Goal: Task Accomplishment & Management: Use online tool/utility

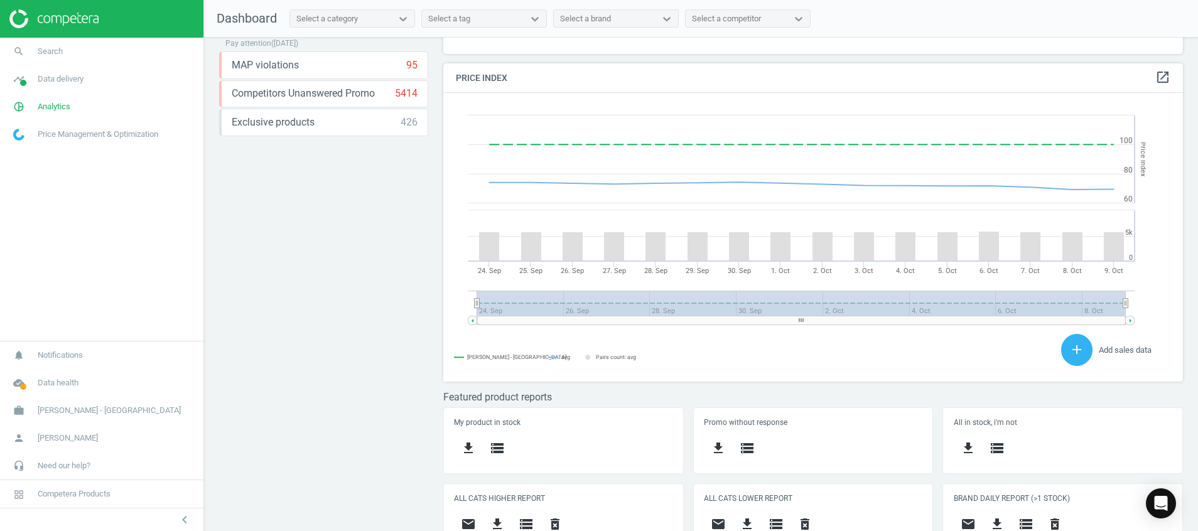
scroll to position [344, 0]
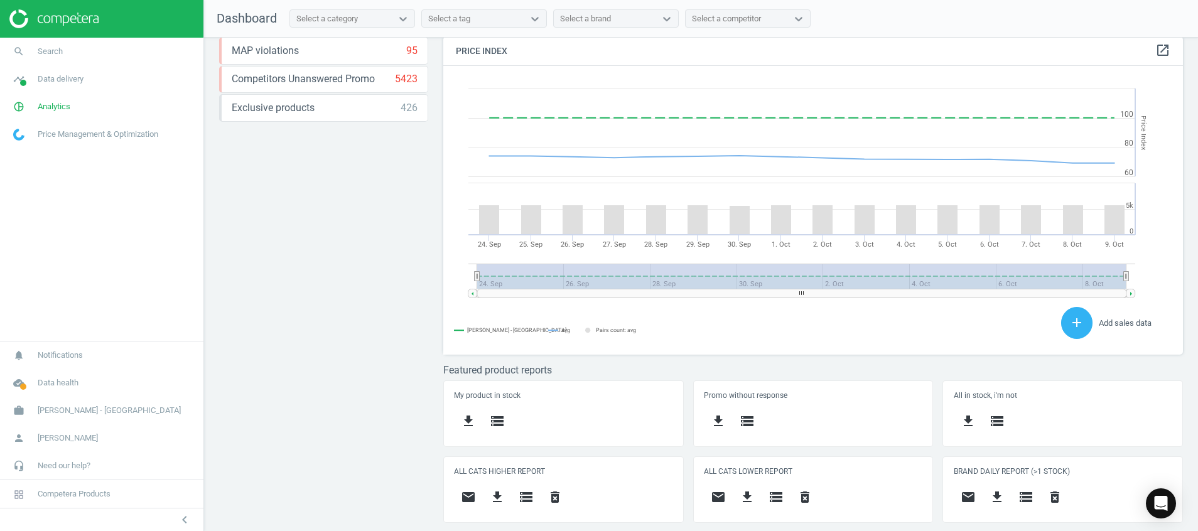
scroll to position [332, 0]
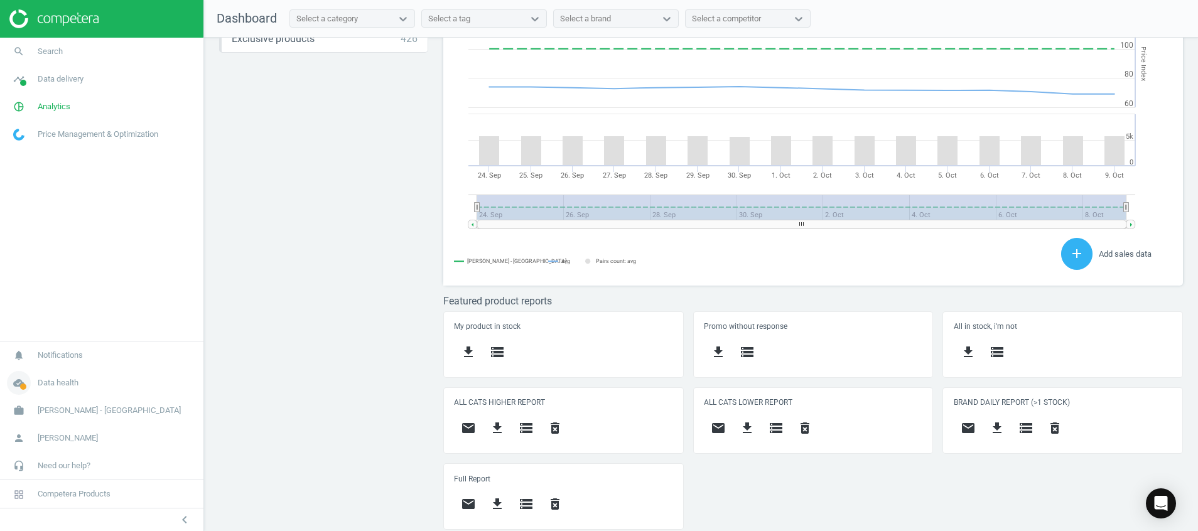
click at [18, 384] on icon "cloud_done" at bounding box center [19, 383] width 24 height 24
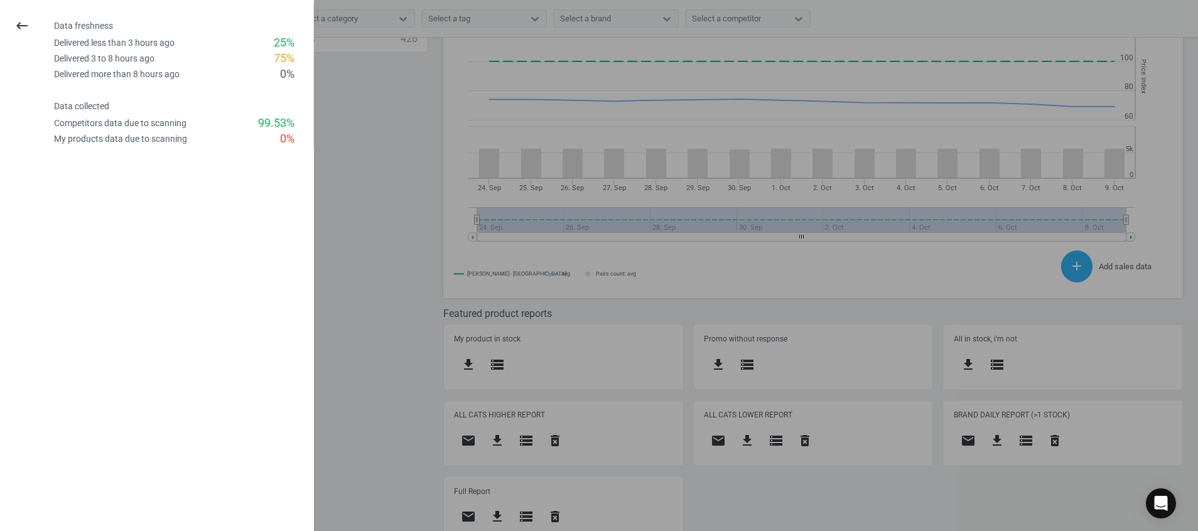
scroll to position [278, 755]
click at [19, 29] on icon "keyboard_backspace" at bounding box center [21, 25] width 15 height 15
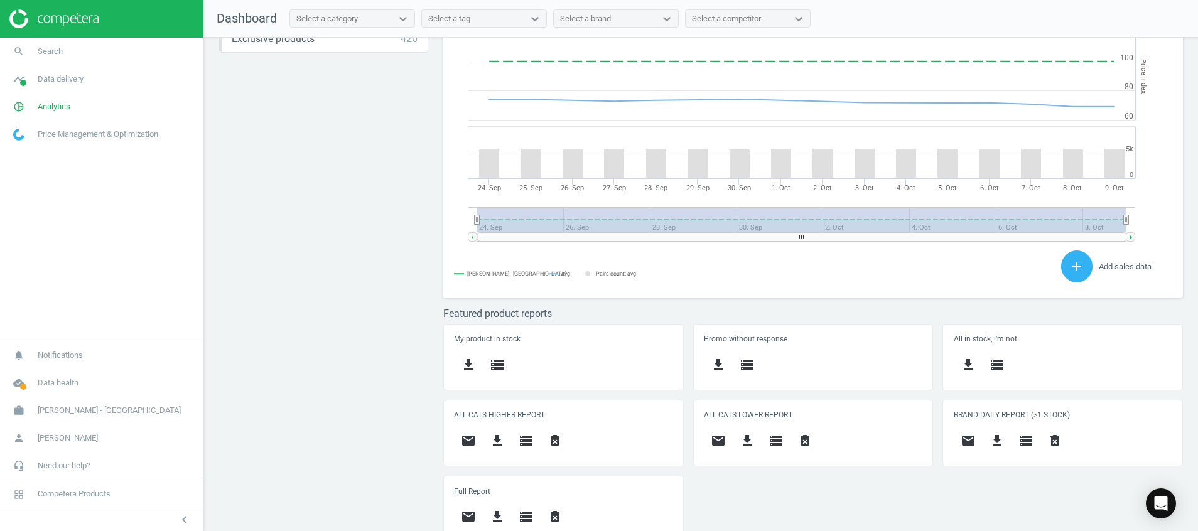
click at [58, 20] on img at bounding box center [53, 18] width 89 height 19
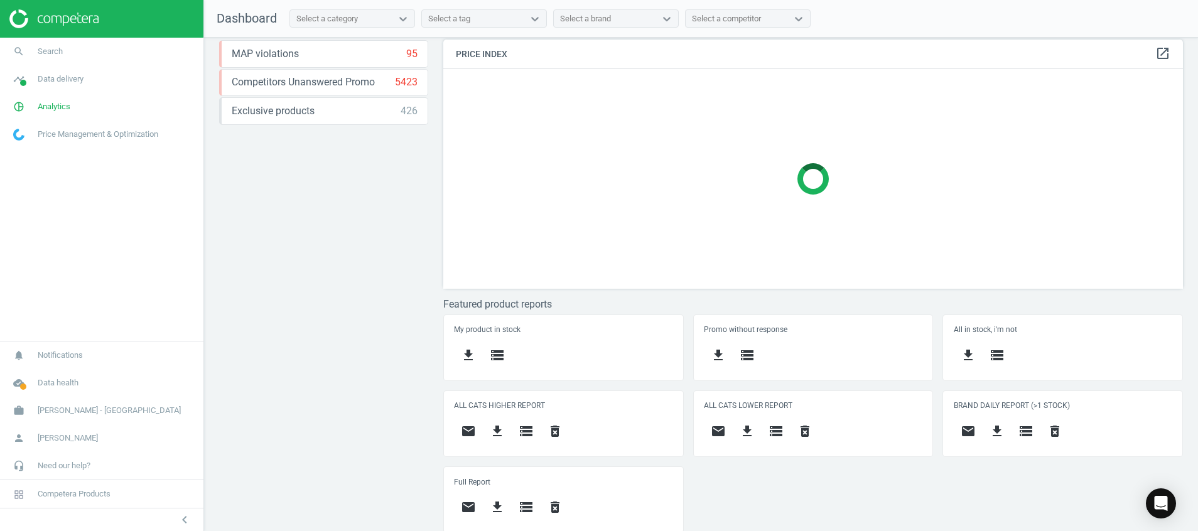
scroll to position [262, 0]
click at [332, 307] on div "Price protection ( [DATE] ) Prices are 100% below min competitor 6 keyboard_arr…" at bounding box center [701, 288] width 994 height 500
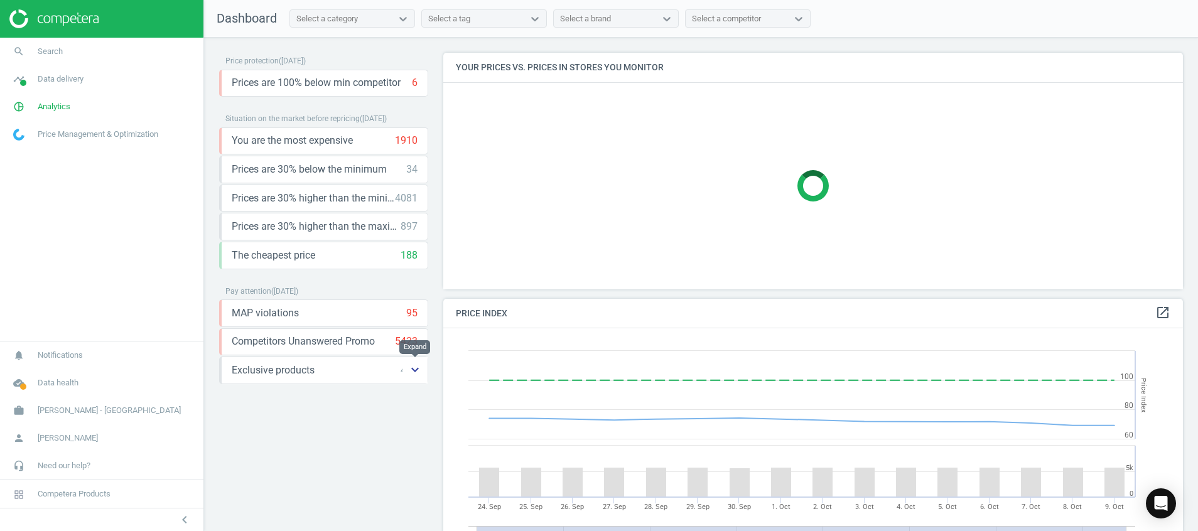
click at [413, 372] on icon "keyboard_arrow_down" at bounding box center [415, 369] width 15 height 15
click at [279, 397] on icon "storage" at bounding box center [275, 398] width 15 height 15
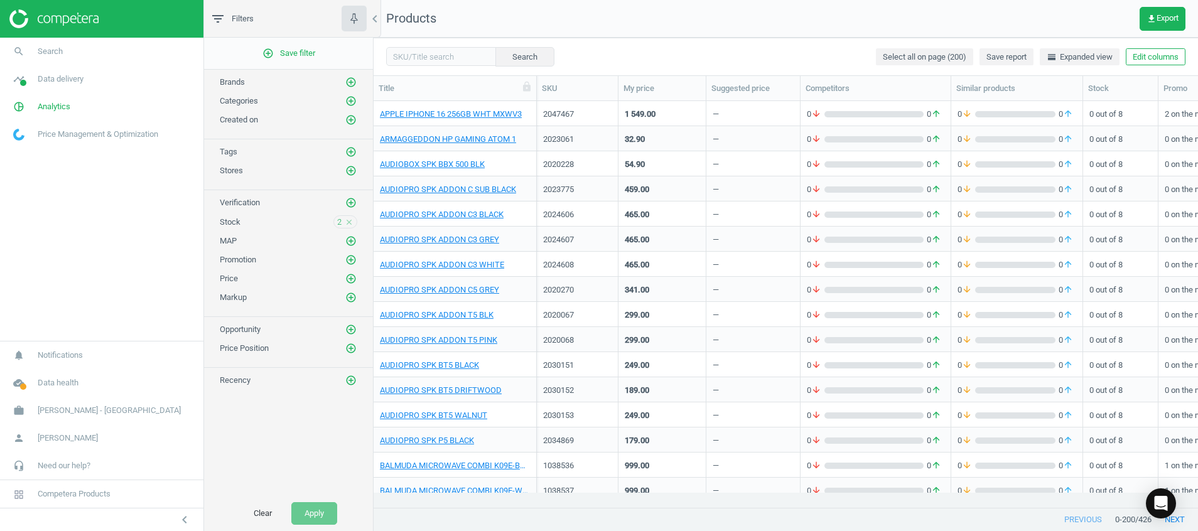
scroll to position [659, 0]
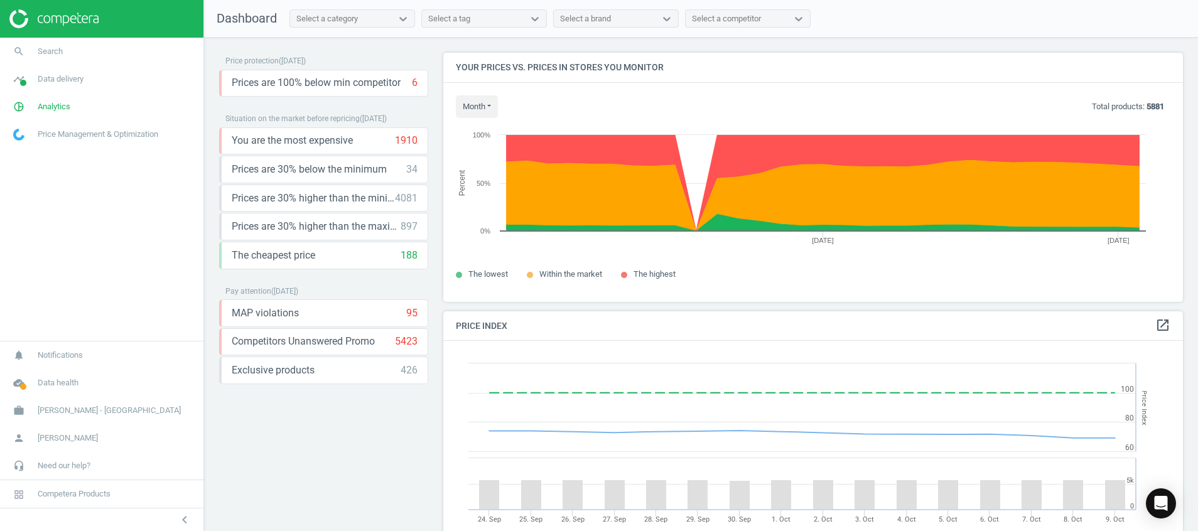
scroll to position [318, 755]
